Goal: Information Seeking & Learning: Learn about a topic

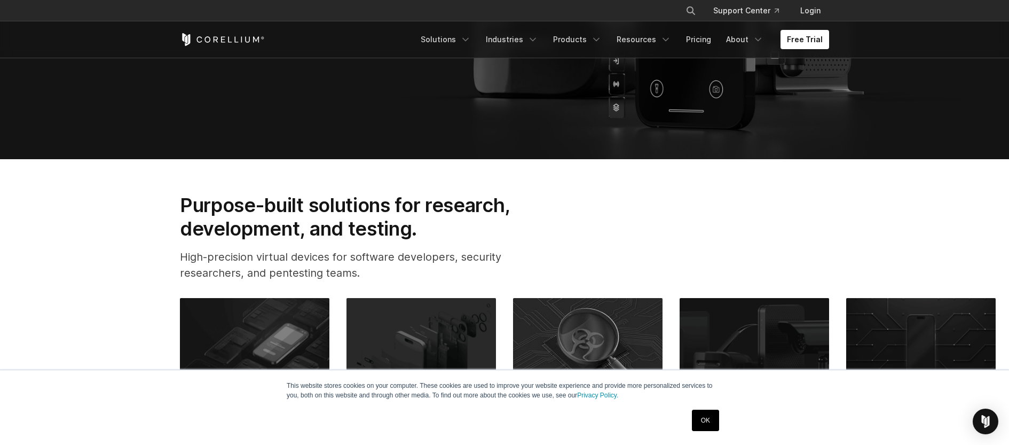
scroll to position [611, 0]
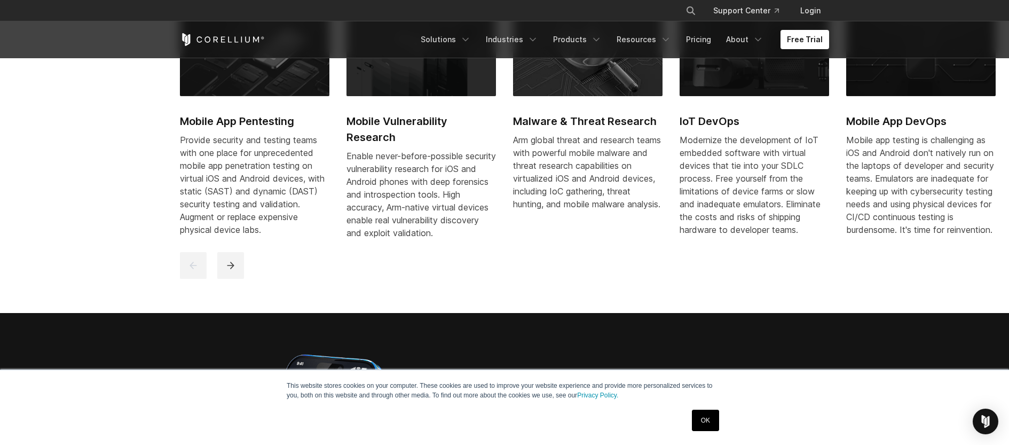
click at [249, 122] on h2 "Mobile App Pentesting" at bounding box center [254, 121] width 149 height 16
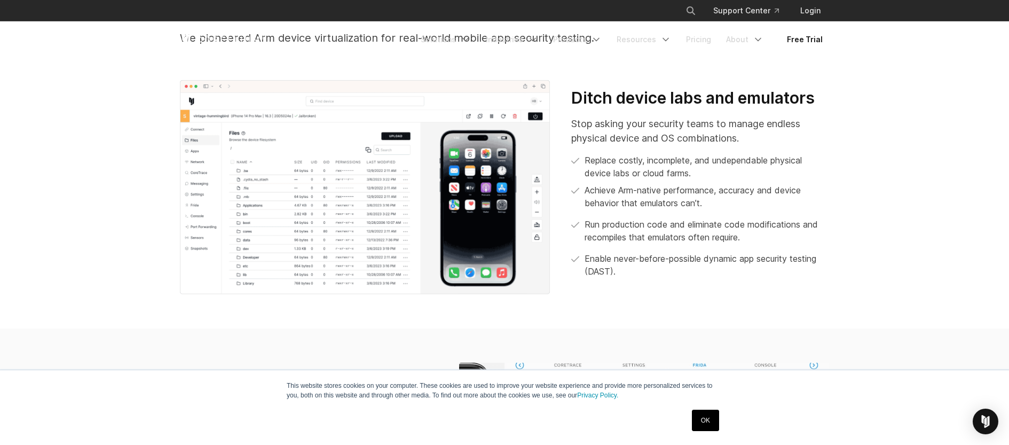
scroll to position [20, 0]
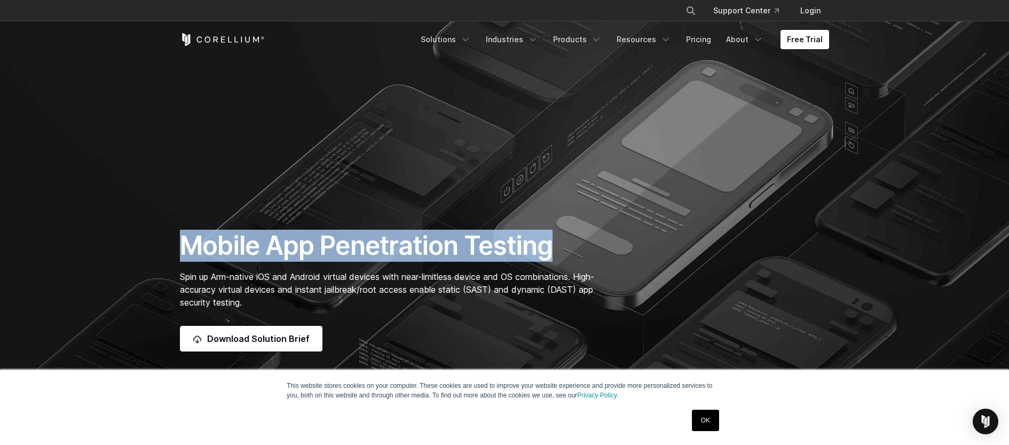
drag, startPoint x: 174, startPoint y: 248, endPoint x: 591, endPoint y: 244, distance: 417.4
click at [591, 244] on div "Mobile App Penetration Testing Spin up Arm-native iOS and Android virtual devic…" at bounding box center [392, 290] width 447 height 122
copy h1 "Mobile App Penetration Testing"
click at [468, 250] on h1 "Mobile App Penetration Testing" at bounding box center [392, 245] width 425 height 32
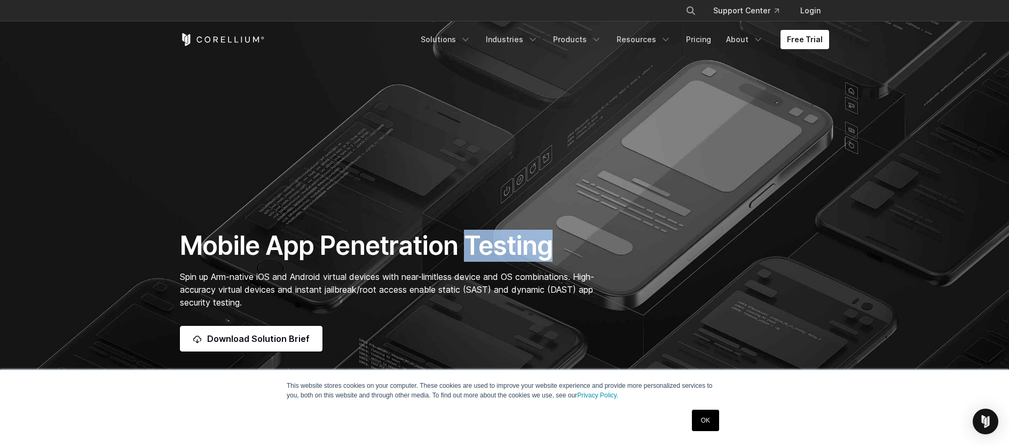
click at [468, 250] on h1 "Mobile App Penetration Testing" at bounding box center [392, 245] width 425 height 32
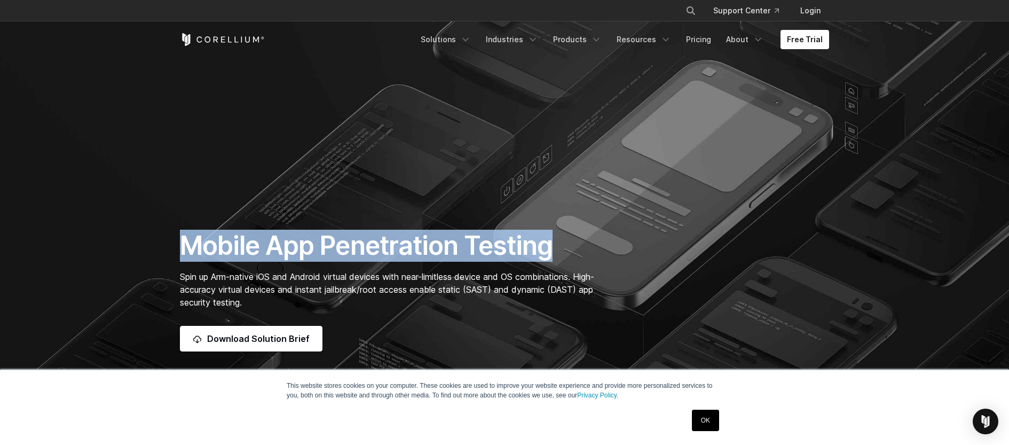
click at [468, 250] on h1 "Mobile App Penetration Testing" at bounding box center [392, 245] width 425 height 32
